Goal: Task Accomplishment & Management: Manage account settings

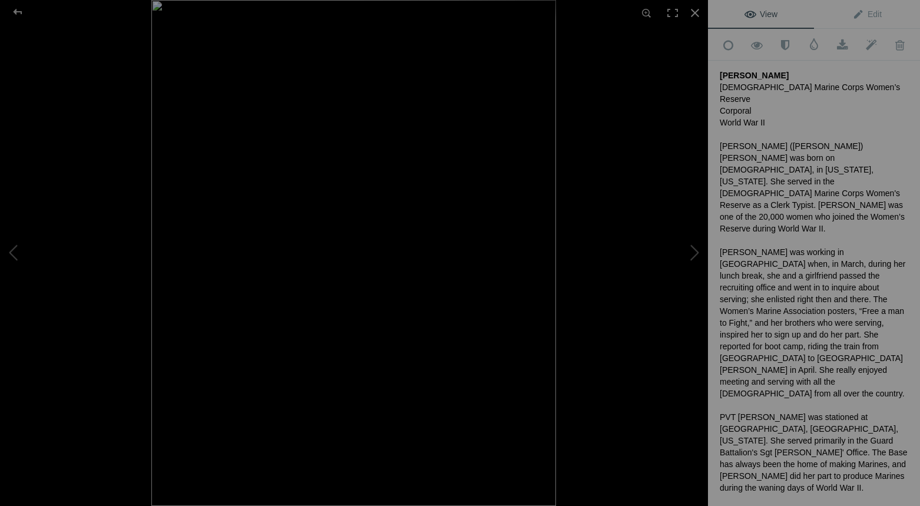
drag, startPoint x: 739, startPoint y: 131, endPoint x: 747, endPoint y: 132, distance: 7.7
click at [740, 72] on div "[PERSON_NAME]" at bounding box center [814, 75] width 188 height 12
click at [741, 71] on div "[PERSON_NAME]" at bounding box center [814, 75] width 188 height 12
click at [869, 11] on span "Edit" at bounding box center [866, 13] width 29 height 9
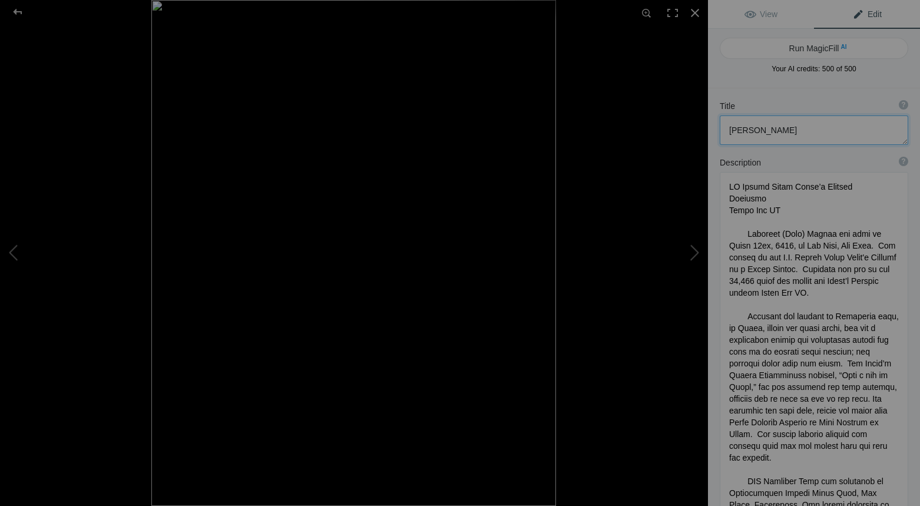
drag, startPoint x: 750, startPoint y: 131, endPoint x: 749, endPoint y: 155, distance: 24.8
click at [750, 131] on textarea at bounding box center [814, 129] width 188 height 29
type textarea "Patricia Vaught"
click at [763, 10] on span "View" at bounding box center [760, 13] width 33 height 9
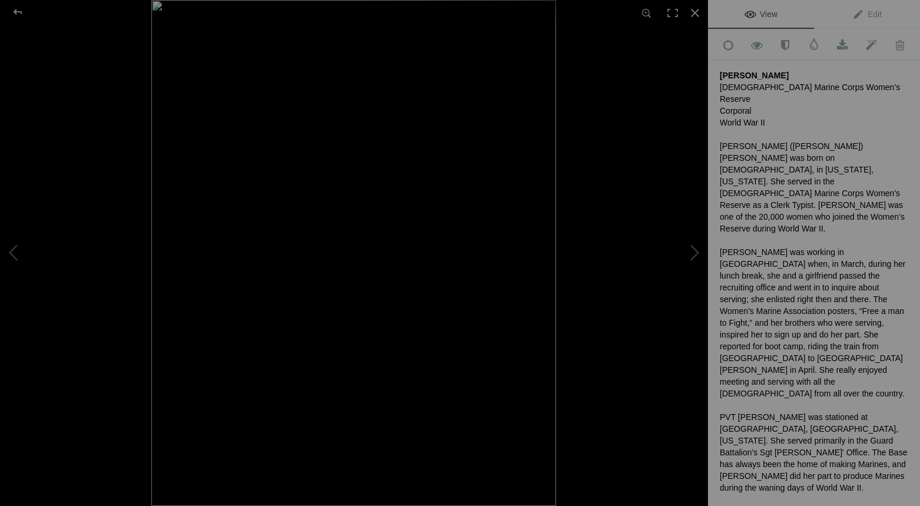
drag, startPoint x: 718, startPoint y: 72, endPoint x: 759, endPoint y: 74, distance: 40.7
copy div "Patricia Vaught"
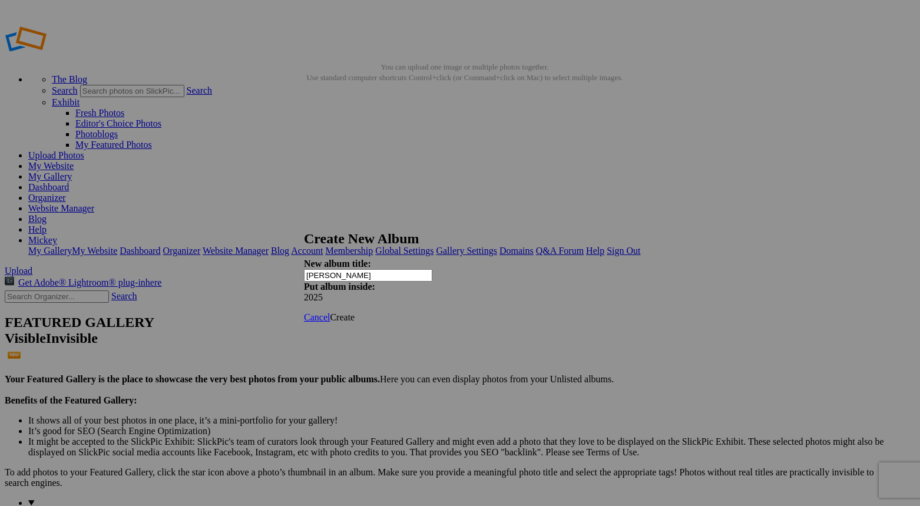
type input "Doug parker"
